Goal: Transaction & Acquisition: Obtain resource

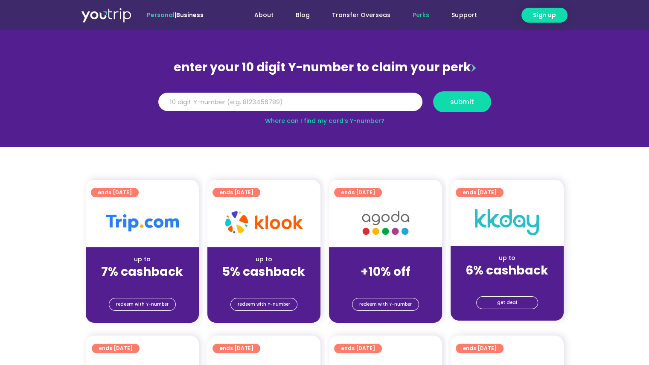
scroll to position [85, 0]
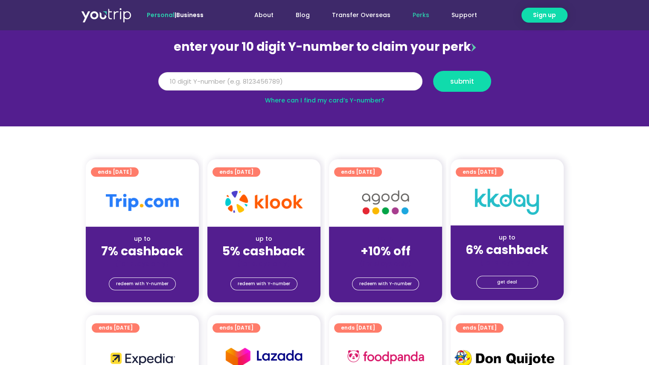
click at [308, 81] on input "Y Number" at bounding box center [290, 81] width 264 height 19
type input "5"
type input "8110424811"
click at [465, 80] on span "submit" at bounding box center [462, 81] width 24 height 6
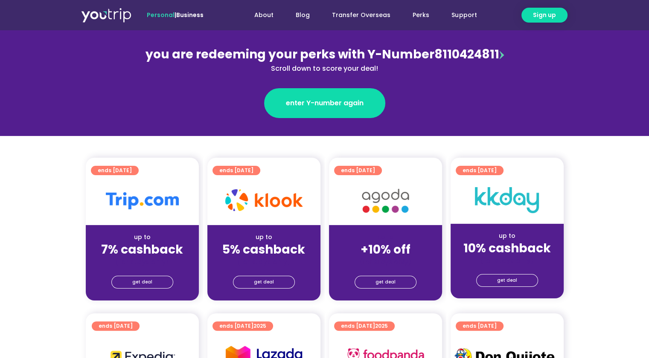
scroll to position [128, 0]
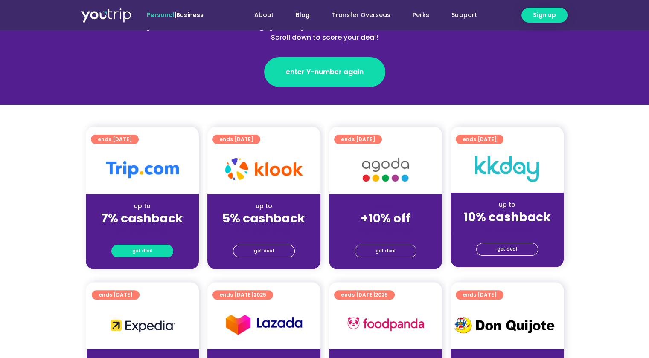
click at [159, 249] on link "get deal" at bounding box center [142, 251] width 62 height 13
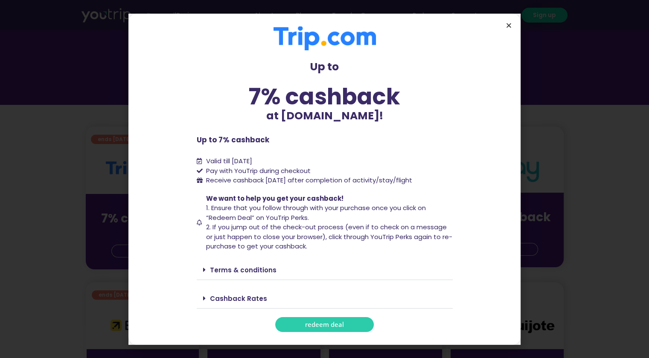
click at [510, 23] on icon "Close" at bounding box center [508, 25] width 6 height 6
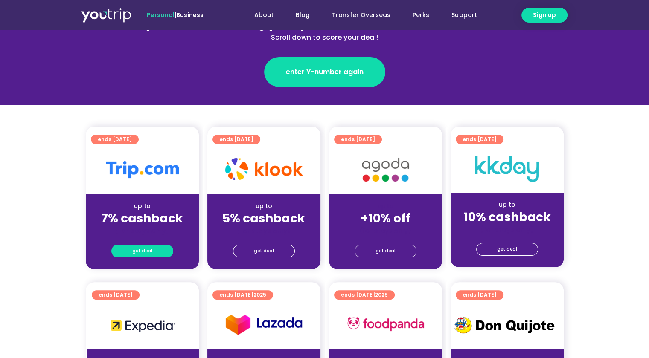
click at [167, 251] on link "get deal" at bounding box center [142, 251] width 62 height 13
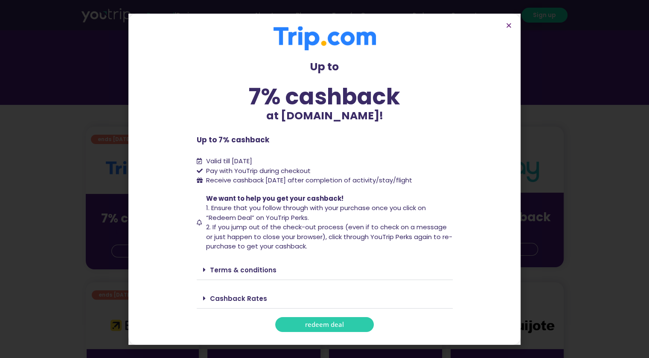
click at [264, 274] on link "Terms & conditions" at bounding box center [243, 270] width 67 height 9
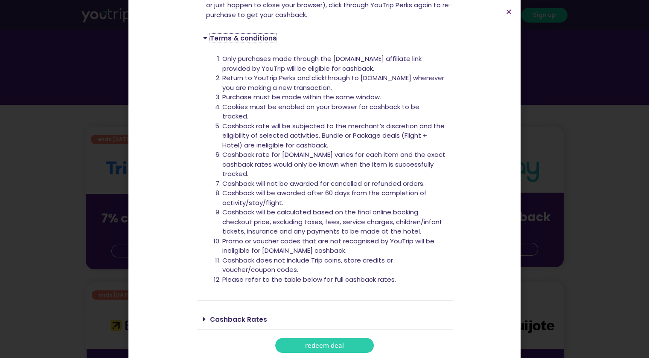
scroll to position [220, 0]
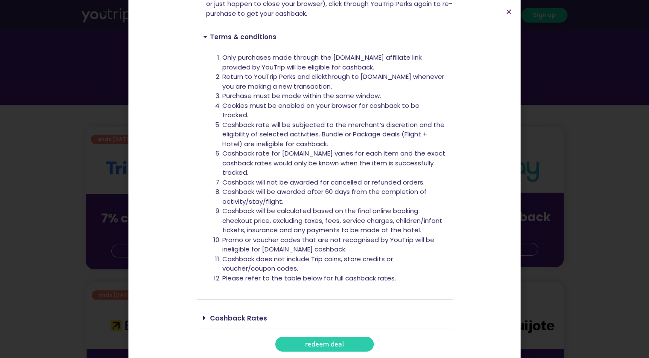
click at [239, 316] on link "Cashback Rates" at bounding box center [238, 318] width 57 height 9
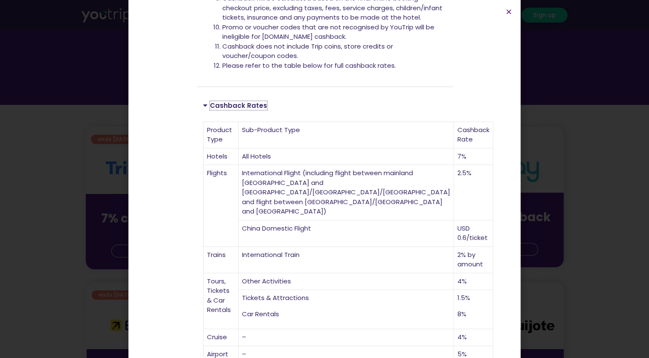
scroll to position [433, 0]
drag, startPoint x: 401, startPoint y: 150, endPoint x: 353, endPoint y: 147, distance: 47.9
click at [354, 148] on tr "Hotels All Hotels 7%" at bounding box center [348, 156] width 290 height 17
click at [356, 165] on td "International Flight (including flight between mainland China and Hong Kong/Mac…" at bounding box center [345, 192] width 215 height 55
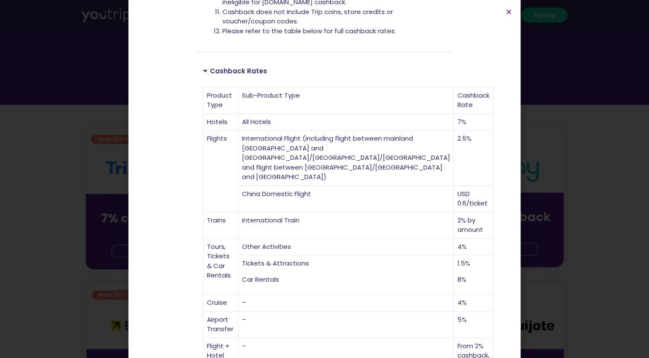
scroll to position [499, 0]
